Goal: Task Accomplishment & Management: Complete application form

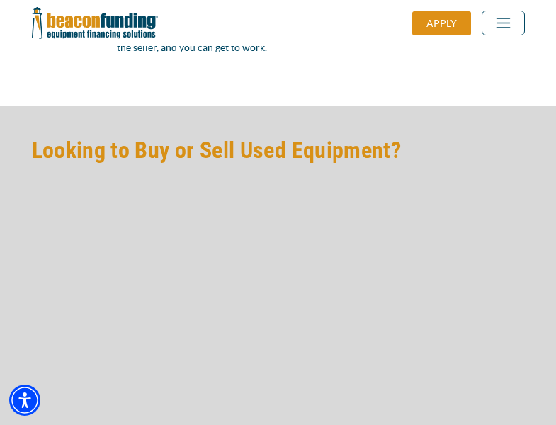
scroll to position [1204, 0]
